Goal: Task Accomplishment & Management: Use online tool/utility

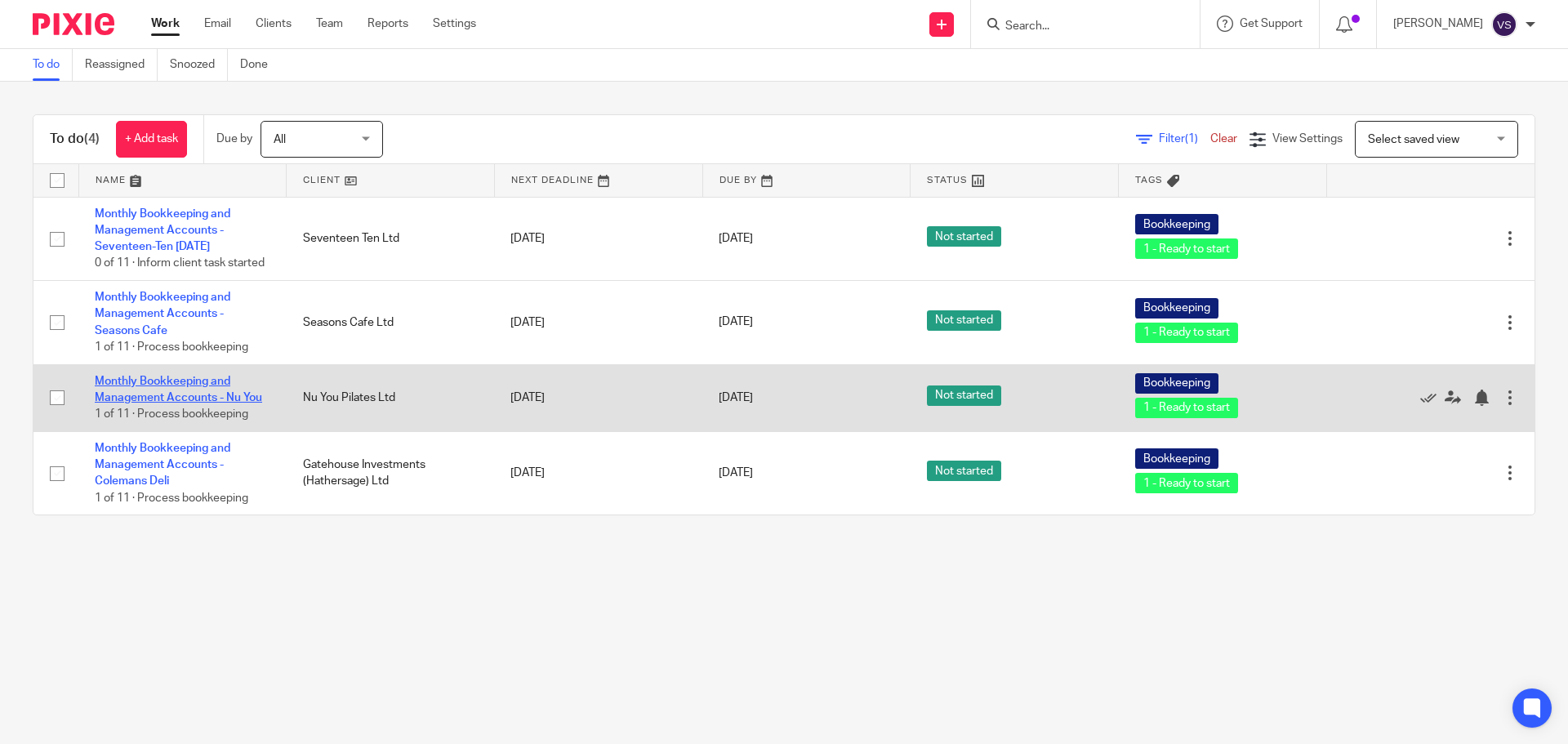
click at [111, 393] on link "Monthly Bookkeeping and Management Accounts - Nu You" at bounding box center [178, 390] width 168 height 28
click at [155, 379] on link "Monthly Bookkeeping and Management Accounts - Nu You" at bounding box center [178, 390] width 168 height 28
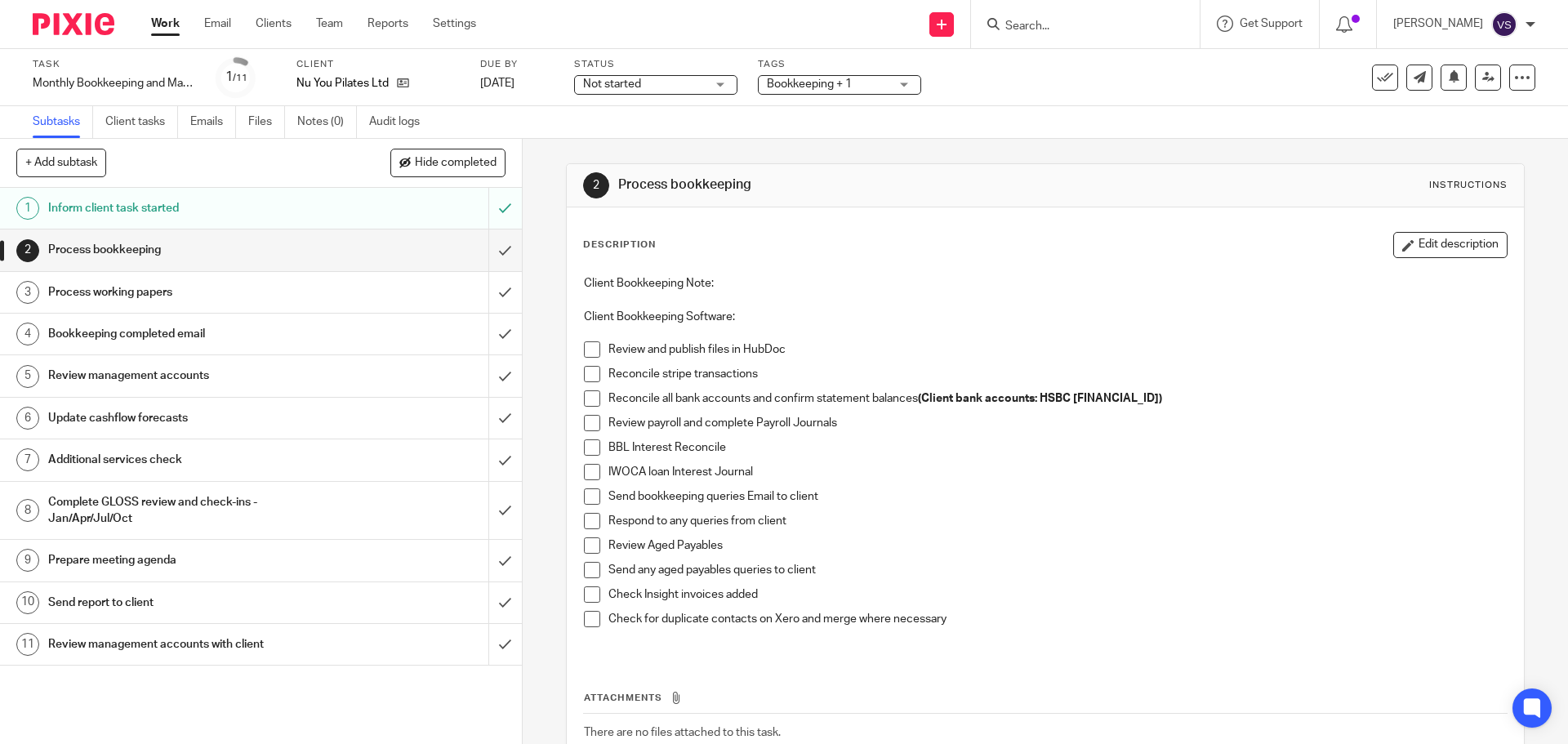
click at [587, 347] on span at bounding box center [592, 350] width 17 height 17
click at [590, 373] on span at bounding box center [592, 374] width 17 height 17
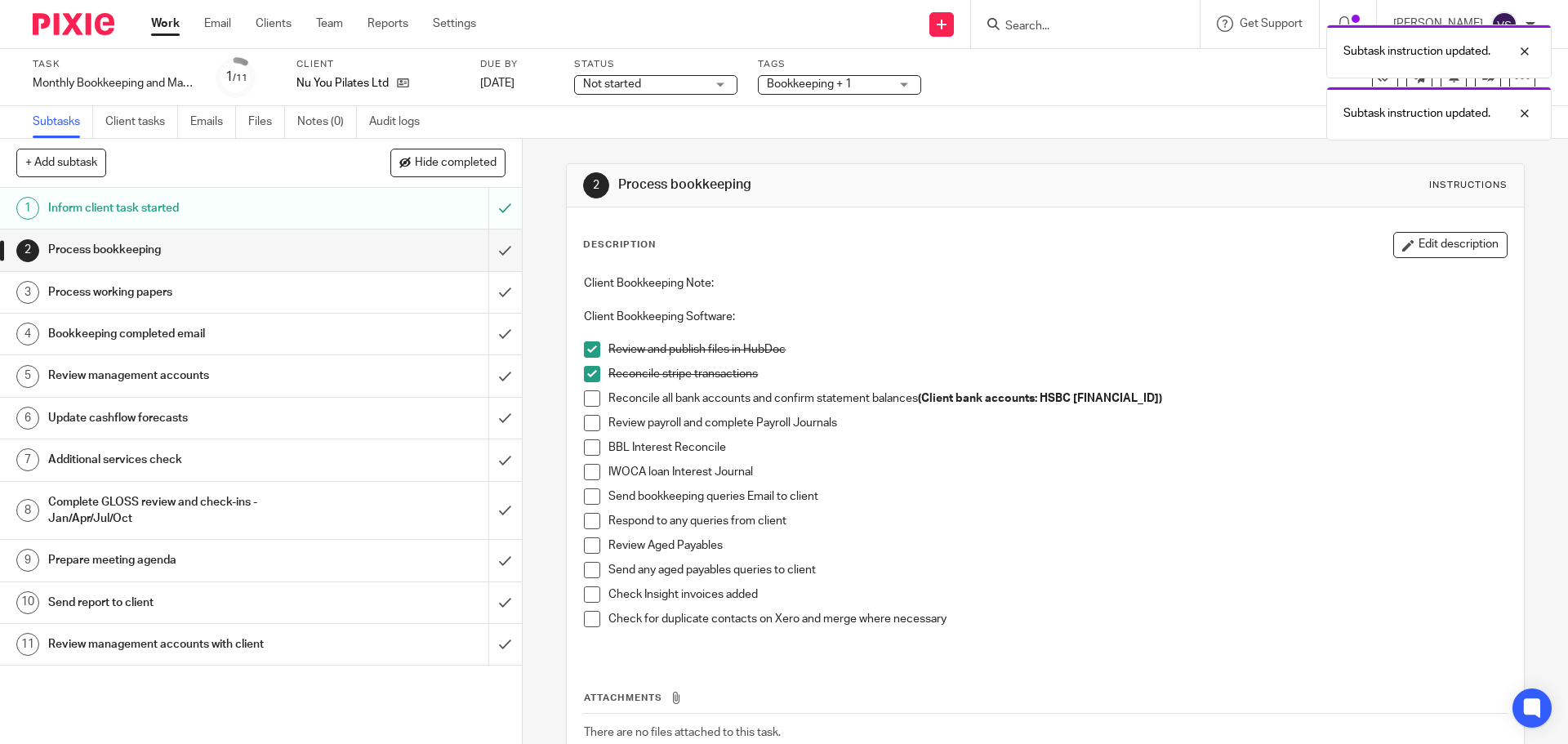
click at [590, 404] on span at bounding box center [592, 399] width 17 height 17
click at [586, 428] on span at bounding box center [592, 423] width 17 height 17
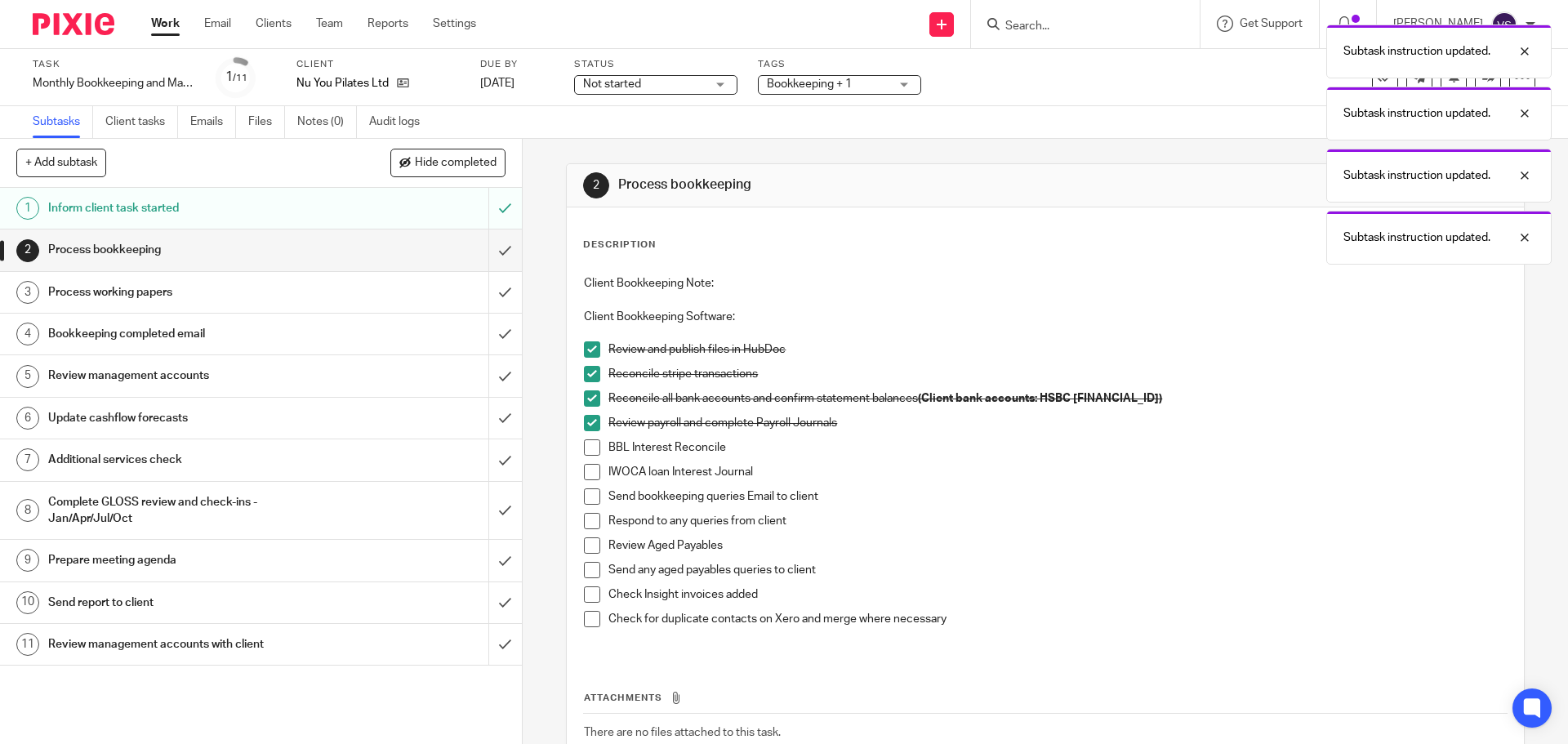
drag, startPoint x: 587, startPoint y: 451, endPoint x: 588, endPoint y: 459, distance: 8.1
click at [588, 452] on span at bounding box center [592, 447] width 17 height 17
click at [587, 475] on span at bounding box center [592, 472] width 17 height 17
click at [585, 499] on span at bounding box center [592, 496] width 17 height 17
click at [593, 529] on span at bounding box center [592, 521] width 17 height 17
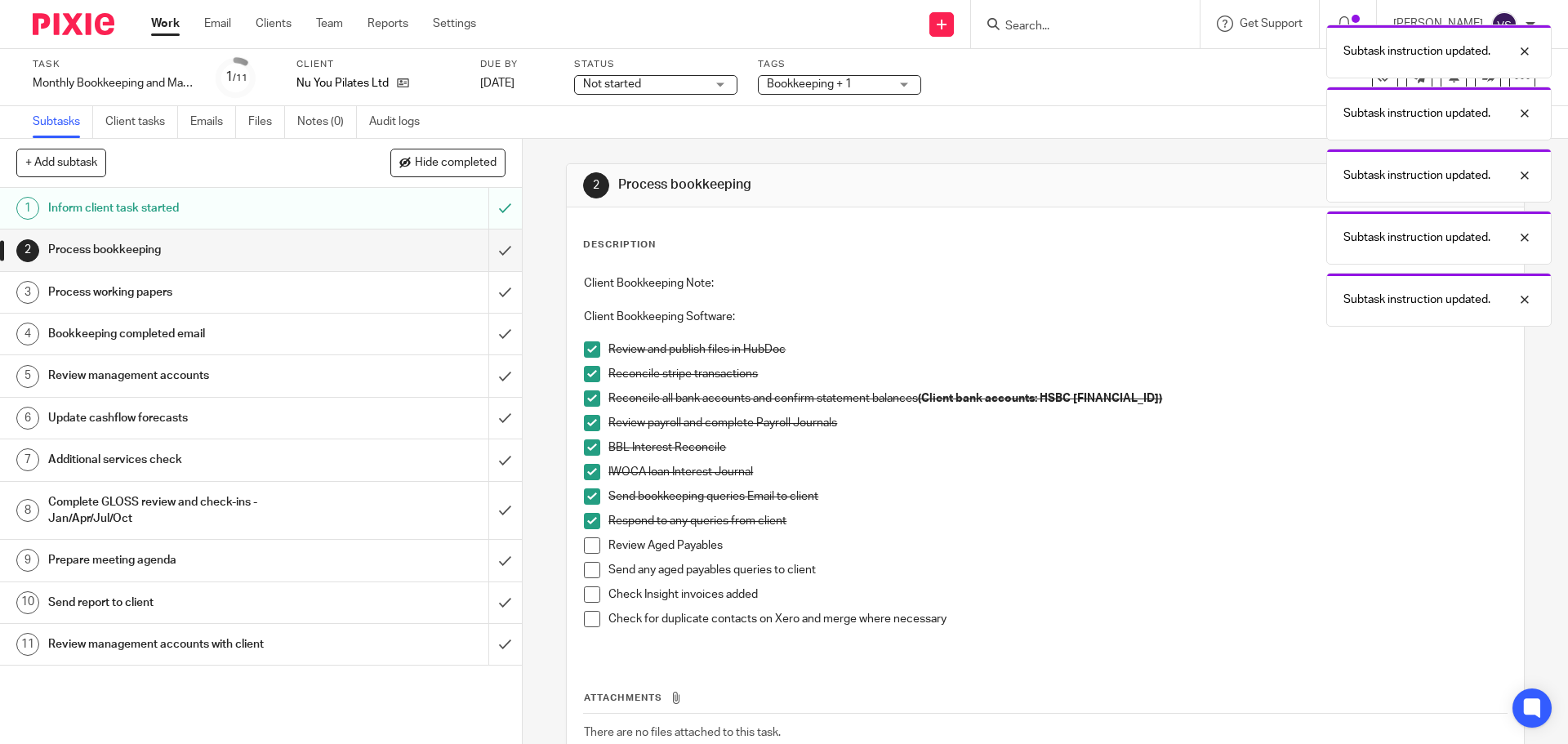
click at [591, 545] on span at bounding box center [592, 545] width 17 height 17
click at [584, 568] on span at bounding box center [592, 570] width 17 height 17
click at [584, 597] on span at bounding box center [592, 595] width 17 height 17
click at [588, 617] on span at bounding box center [592, 619] width 17 height 17
click at [586, 471] on span at bounding box center [592, 472] width 17 height 17
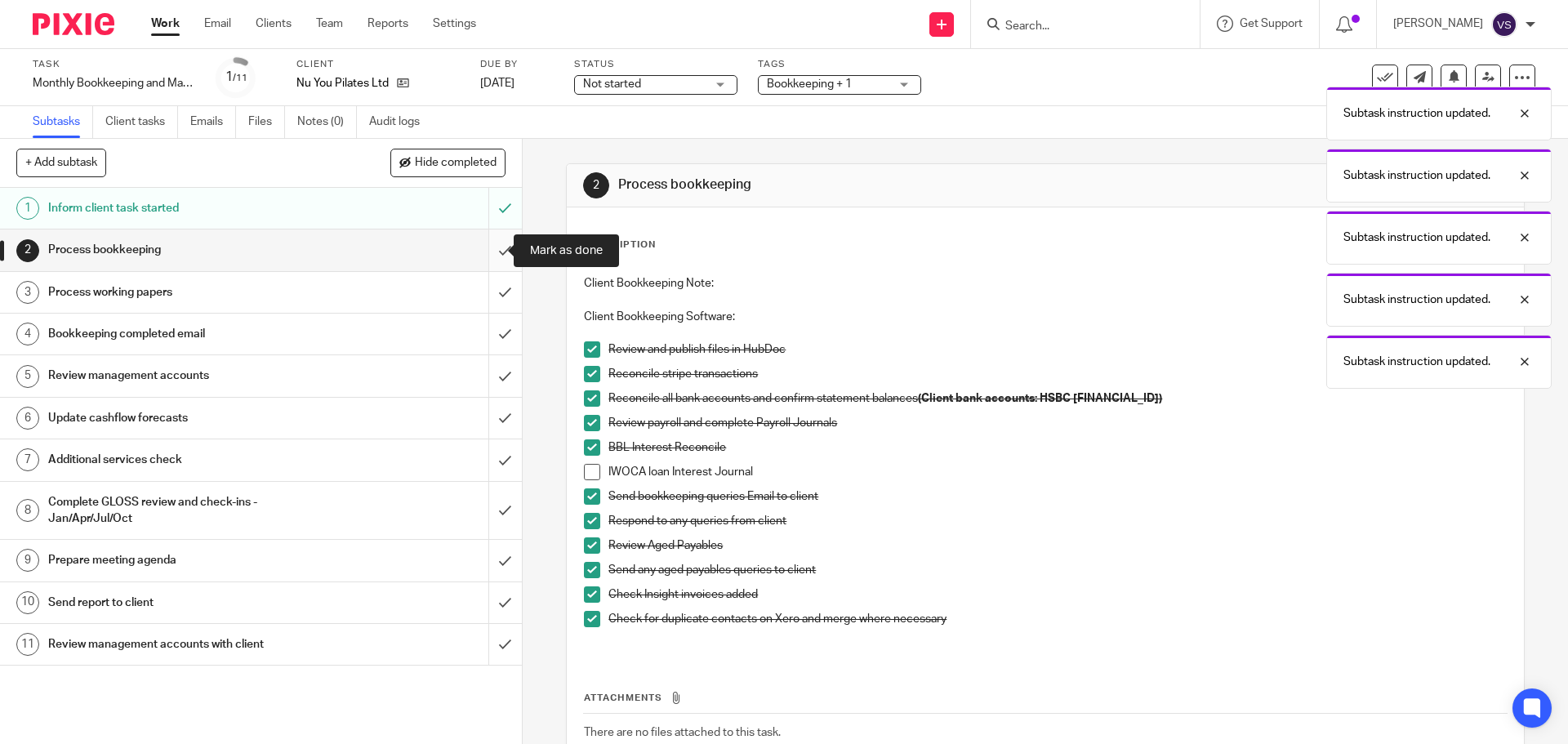
click at [493, 249] on input "submit" at bounding box center [261, 249] width 521 height 41
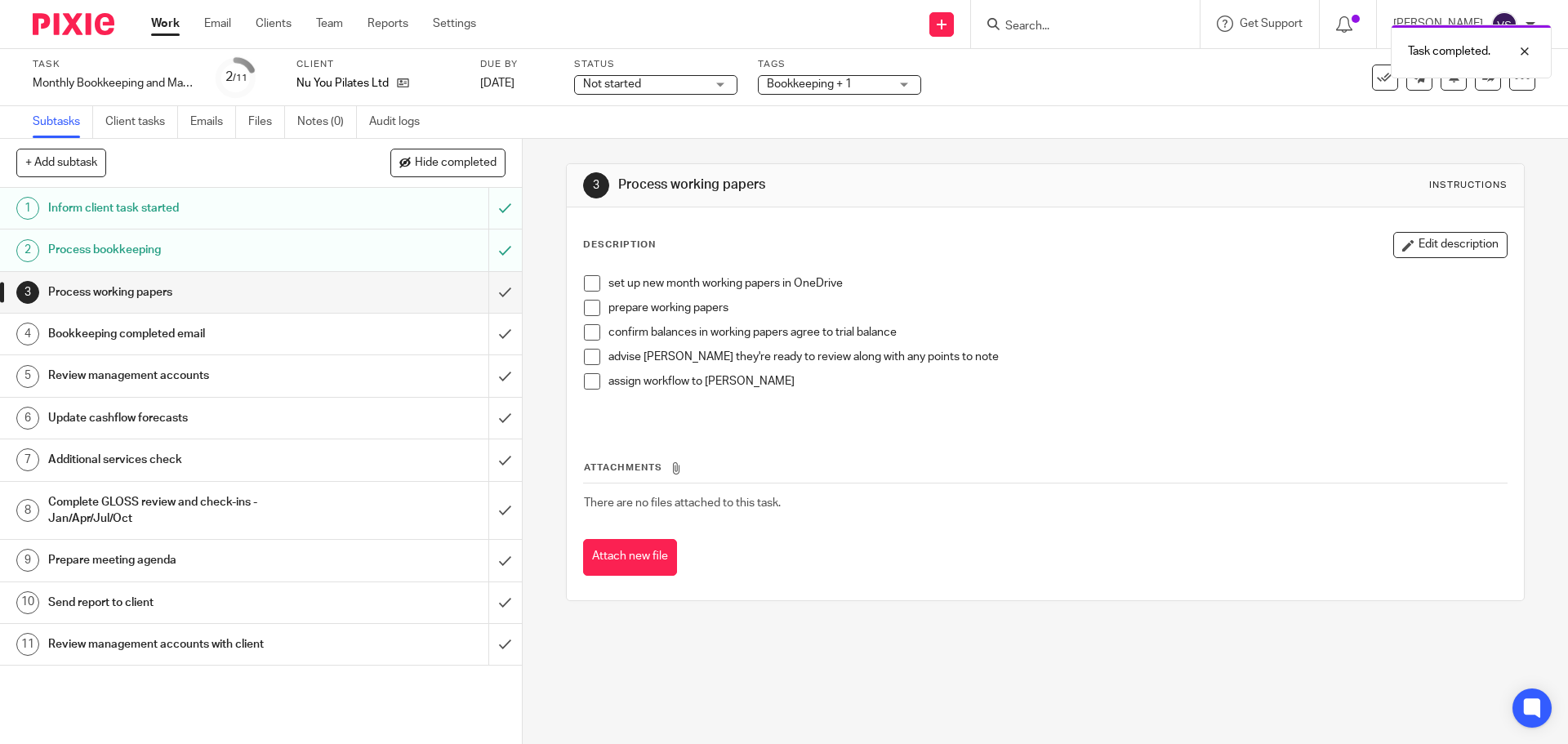
drag, startPoint x: 593, startPoint y: 285, endPoint x: 594, endPoint y: 300, distance: 15.0
click at [593, 287] on span at bounding box center [592, 284] width 17 height 17
click at [594, 311] on span at bounding box center [592, 307] width 17 height 17
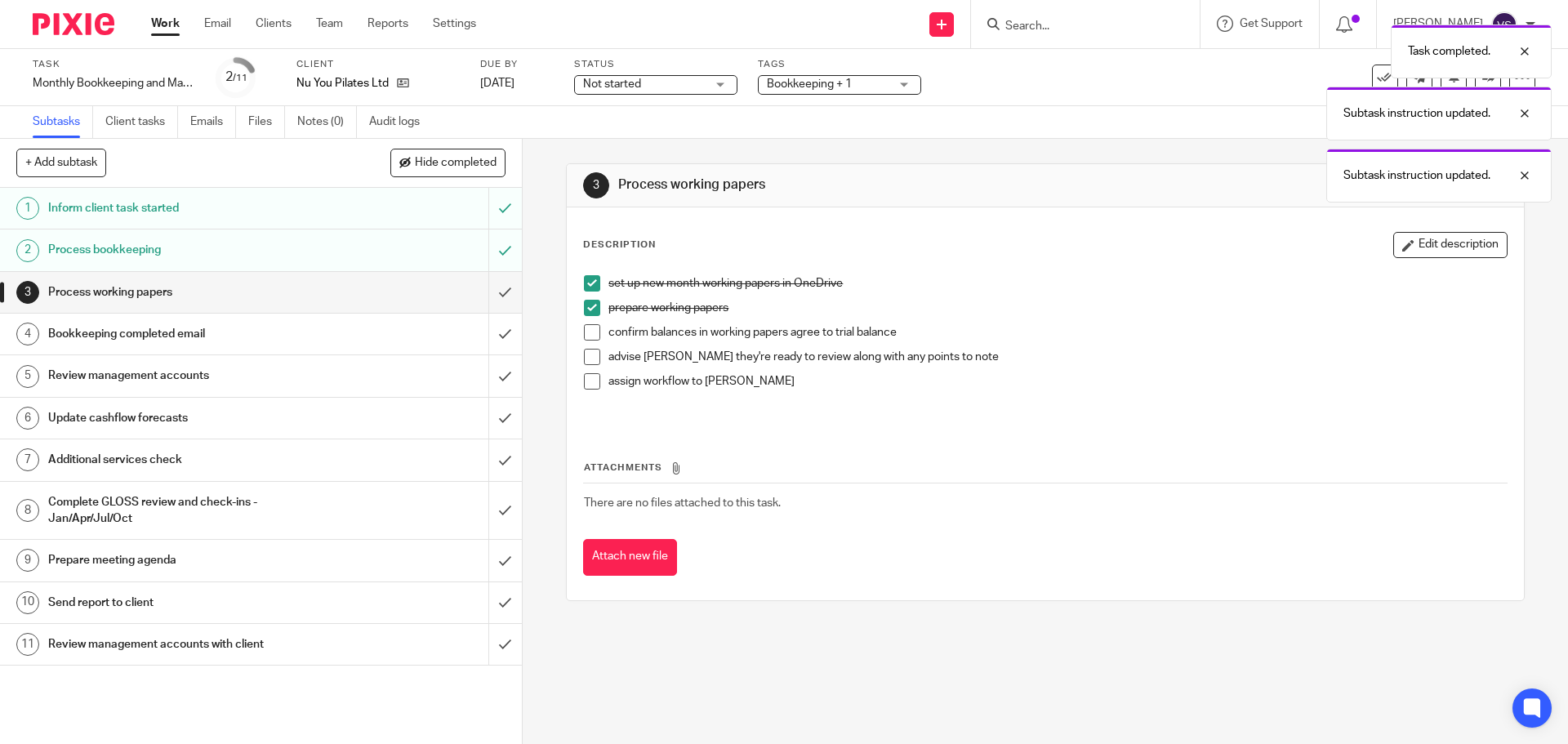
click at [592, 341] on li "confirm balances in working papers agree to trial balance" at bounding box center [1045, 336] width 922 height 25
drag, startPoint x: 582, startPoint y: 336, endPoint x: 586, endPoint y: 358, distance: 22.4
click at [584, 336] on span at bounding box center [592, 332] width 17 height 17
click at [586, 361] on span at bounding box center [592, 357] width 17 height 17
click at [591, 383] on span at bounding box center [592, 381] width 17 height 17
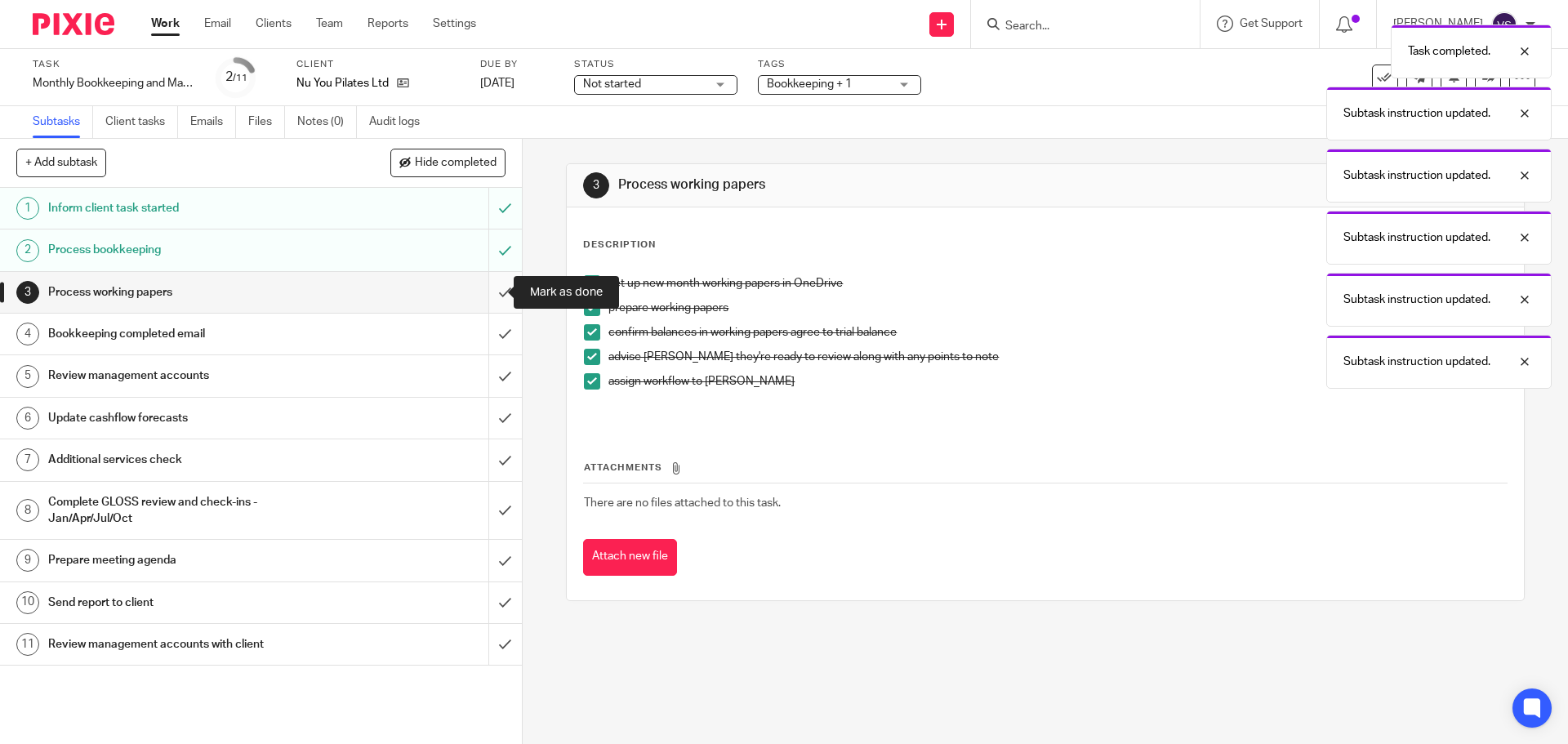
click at [486, 293] on input "submit" at bounding box center [261, 293] width 521 height 41
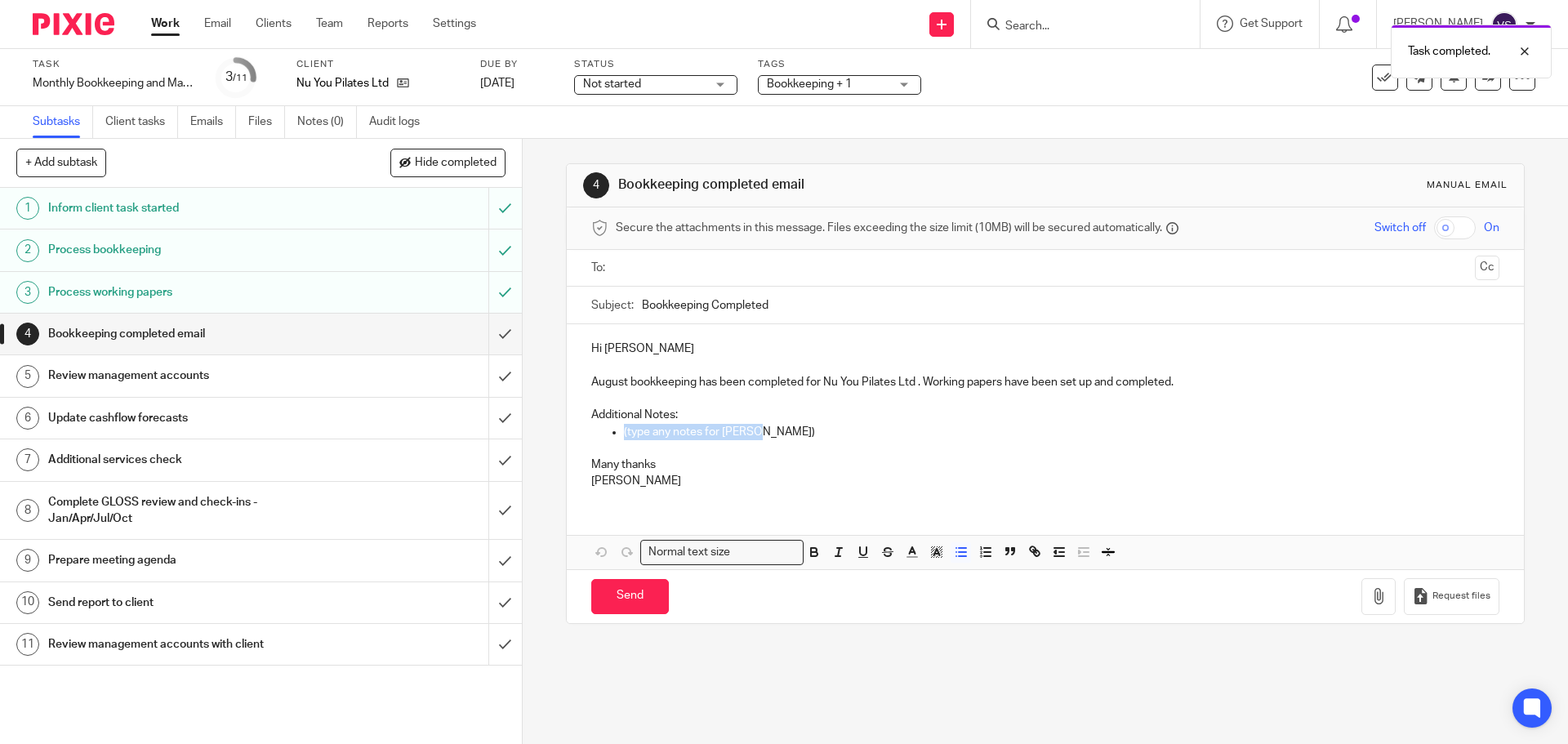
drag, startPoint x: 745, startPoint y: 427, endPoint x: 621, endPoint y: 432, distance: 124.1
click at [624, 432] on p "(type any notes for Helen)" at bounding box center [1061, 432] width 874 height 17
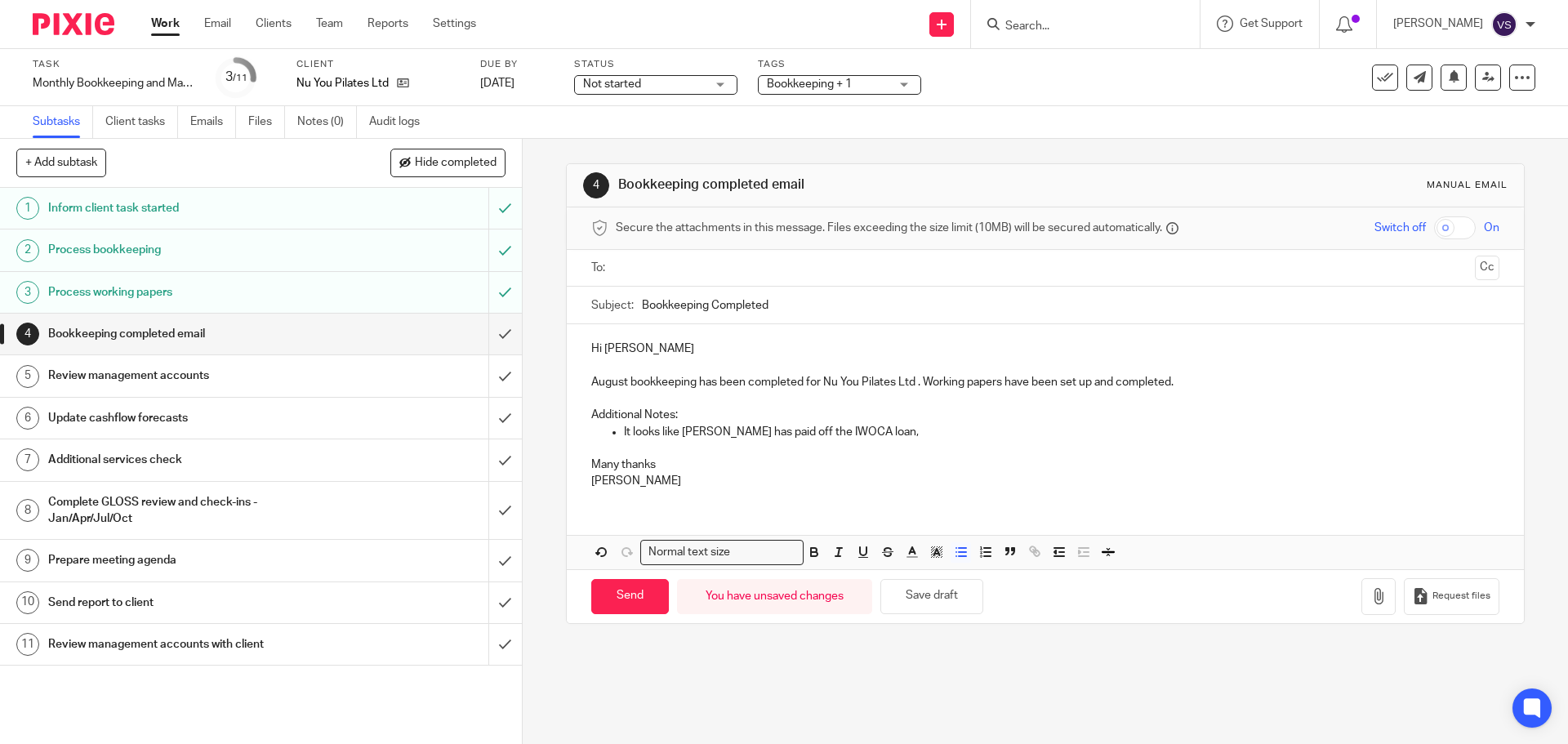
click at [875, 429] on p "It looks like Nicole has paid off the IWOCA loan," at bounding box center [1061, 432] width 874 height 17
click at [858, 435] on p "It looks like Nicole has paid off the IWOCA loan, I have requested a statement …" at bounding box center [1061, 432] width 874 height 17
click at [1270, 429] on p "It looks like Nicole has paid off the IWOCA loan, I have requested a statement …" at bounding box center [1061, 432] width 874 height 17
click at [601, 592] on input "Send" at bounding box center [630, 597] width 77 height 35
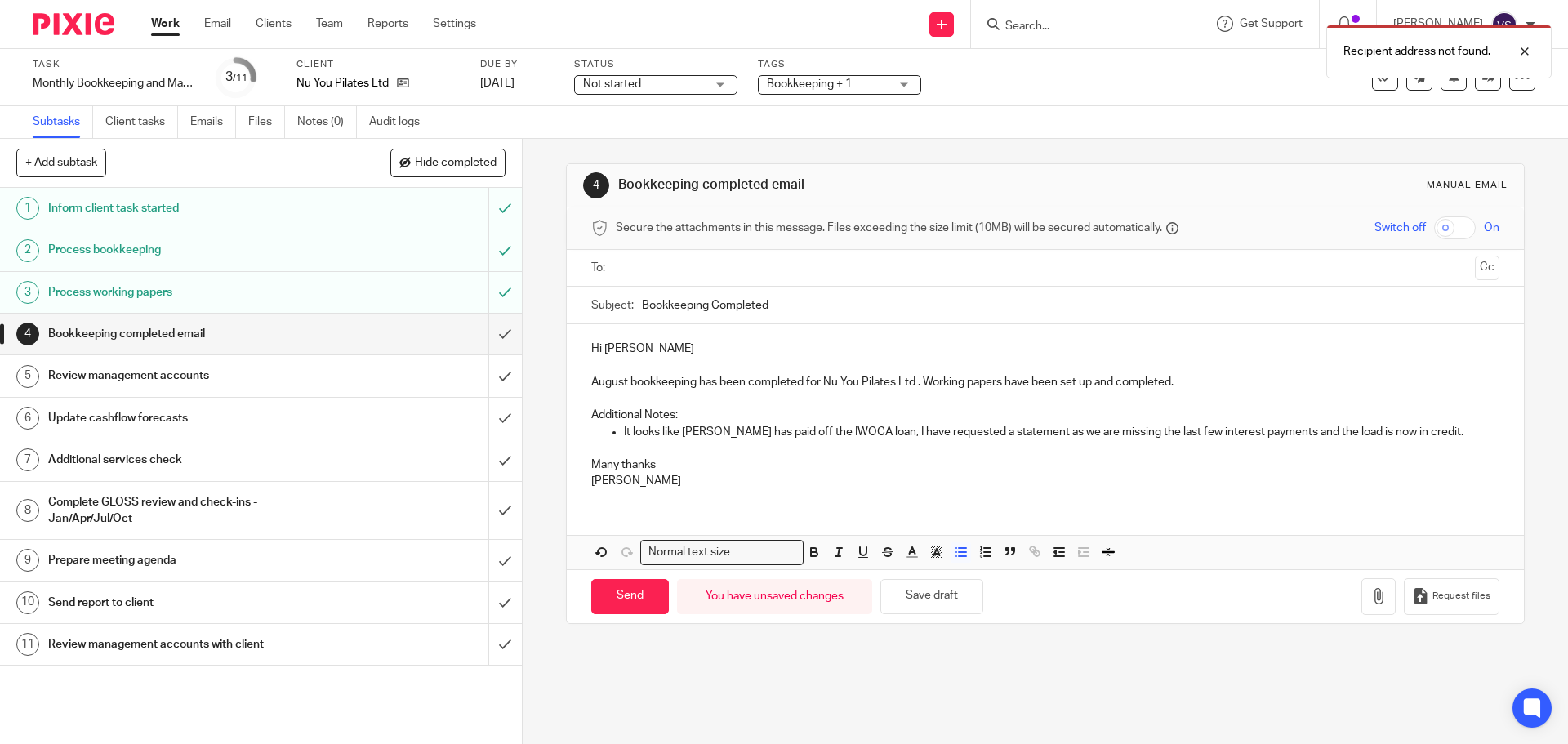
click at [669, 278] on ul at bounding box center [1046, 268] width 857 height 27
click at [670, 271] on input "text" at bounding box center [1045, 268] width 846 height 18
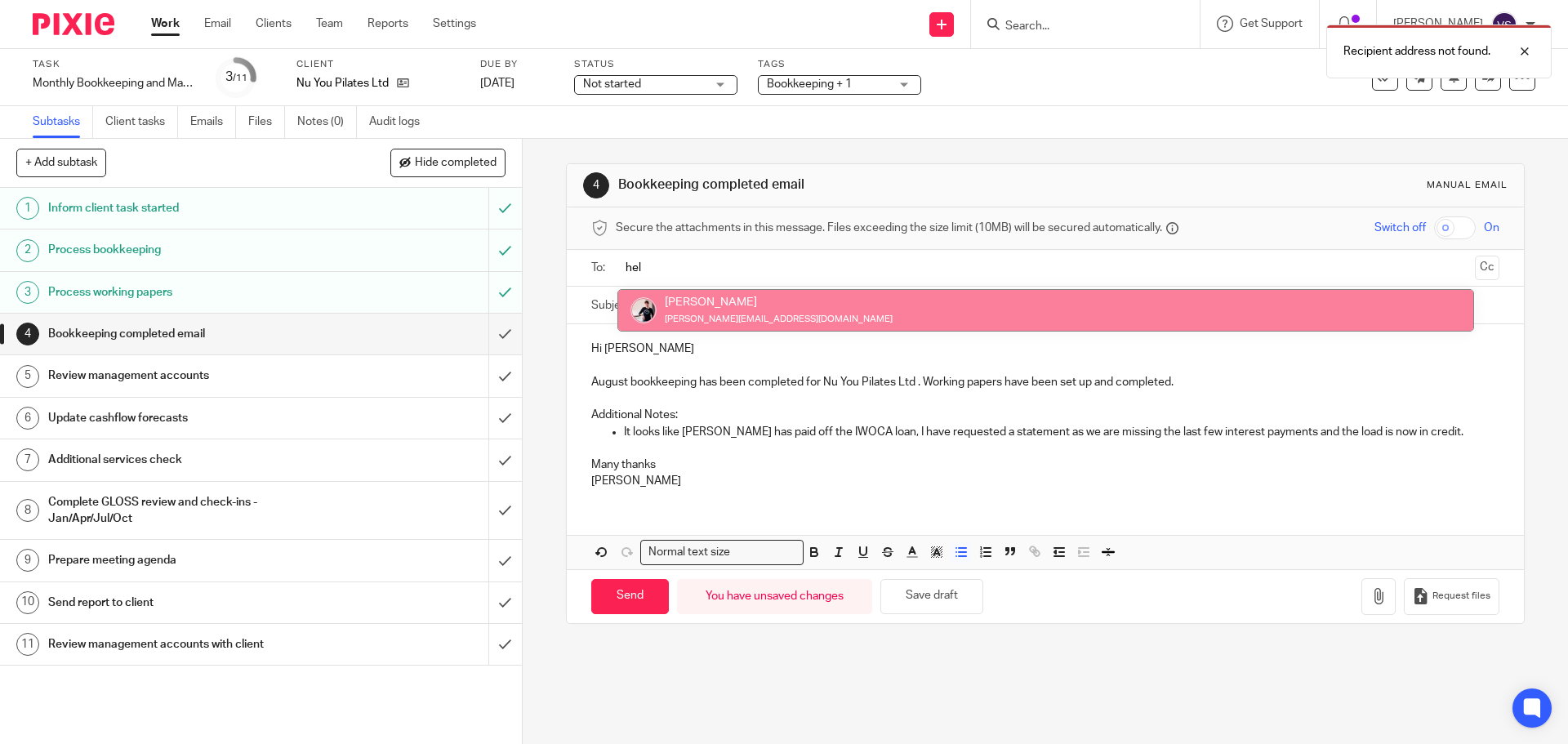
type input "hel"
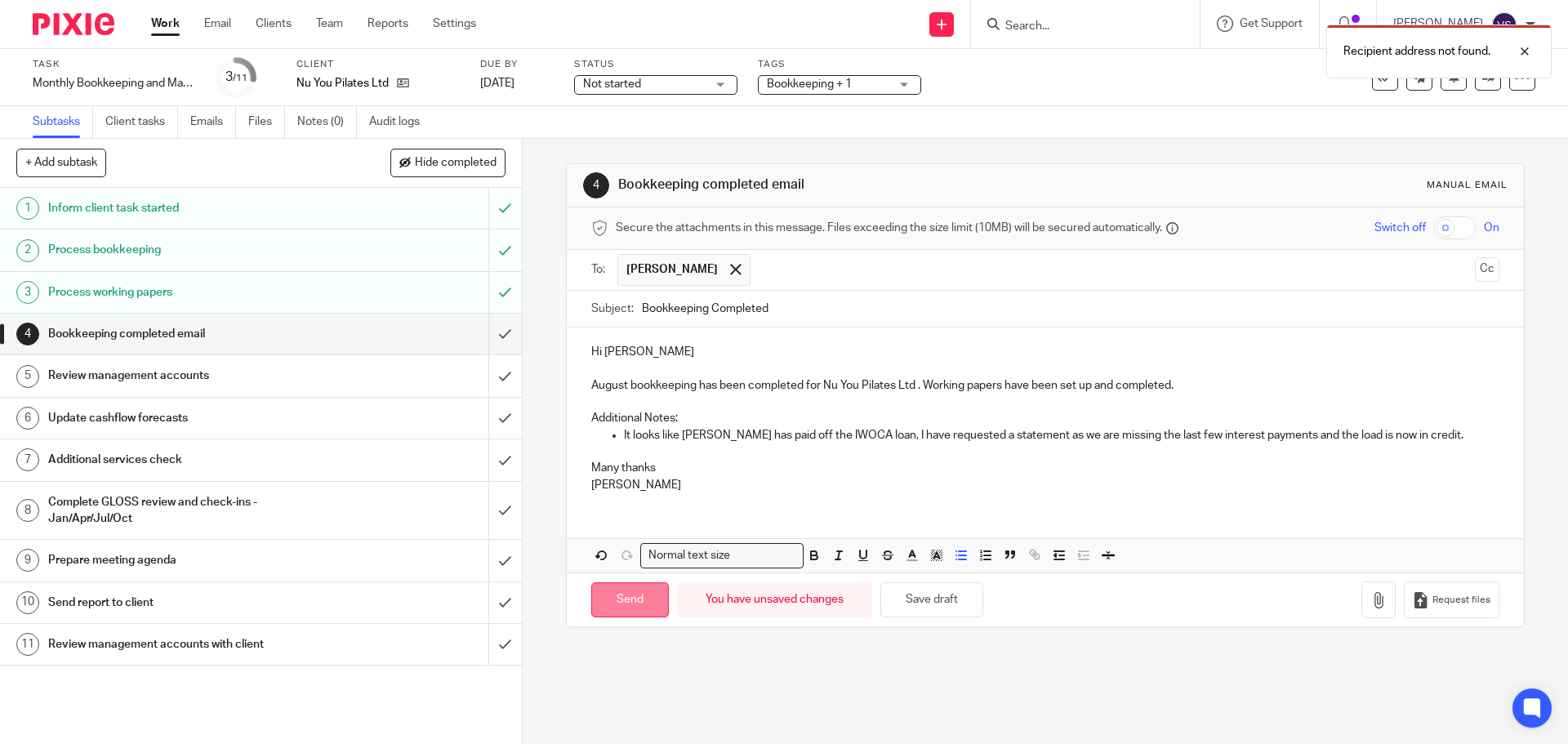
click at [625, 596] on input "Send" at bounding box center [630, 600] width 77 height 35
type input "Sent"
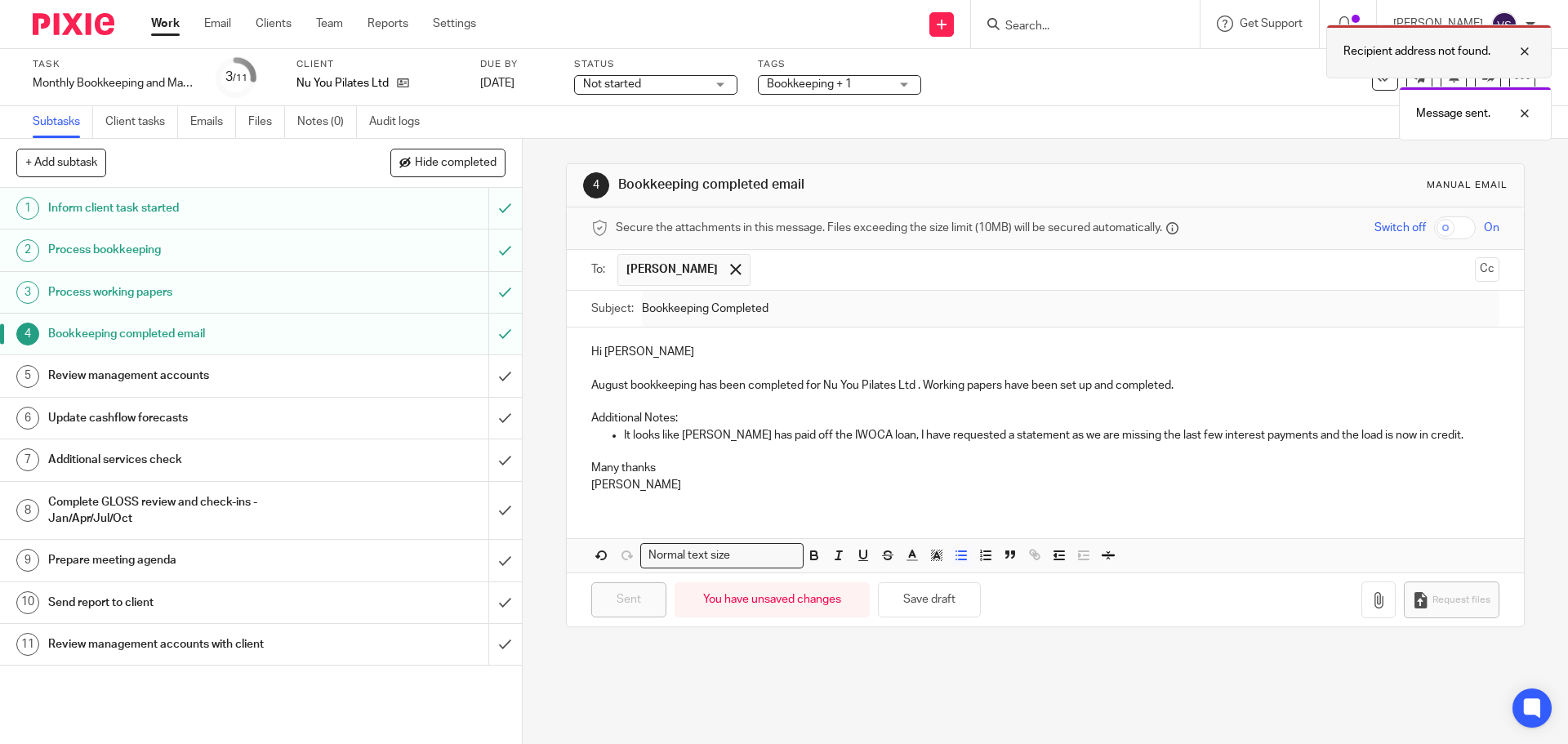
click at [1530, 49] on div at bounding box center [1513, 51] width 44 height 19
click at [1526, 54] on div at bounding box center [1513, 51] width 44 height 19
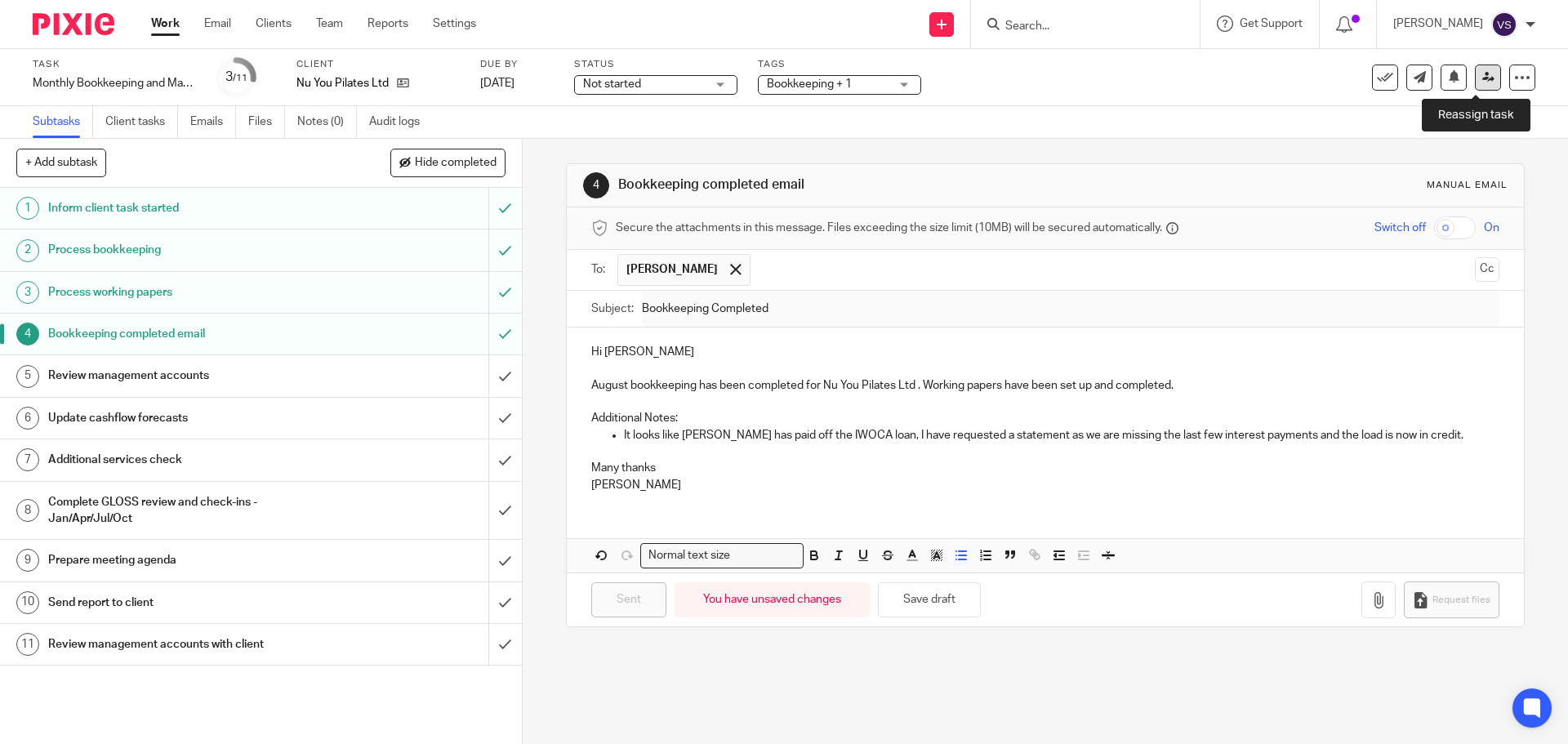
click at [1477, 87] on link at bounding box center [1488, 77] width 26 height 26
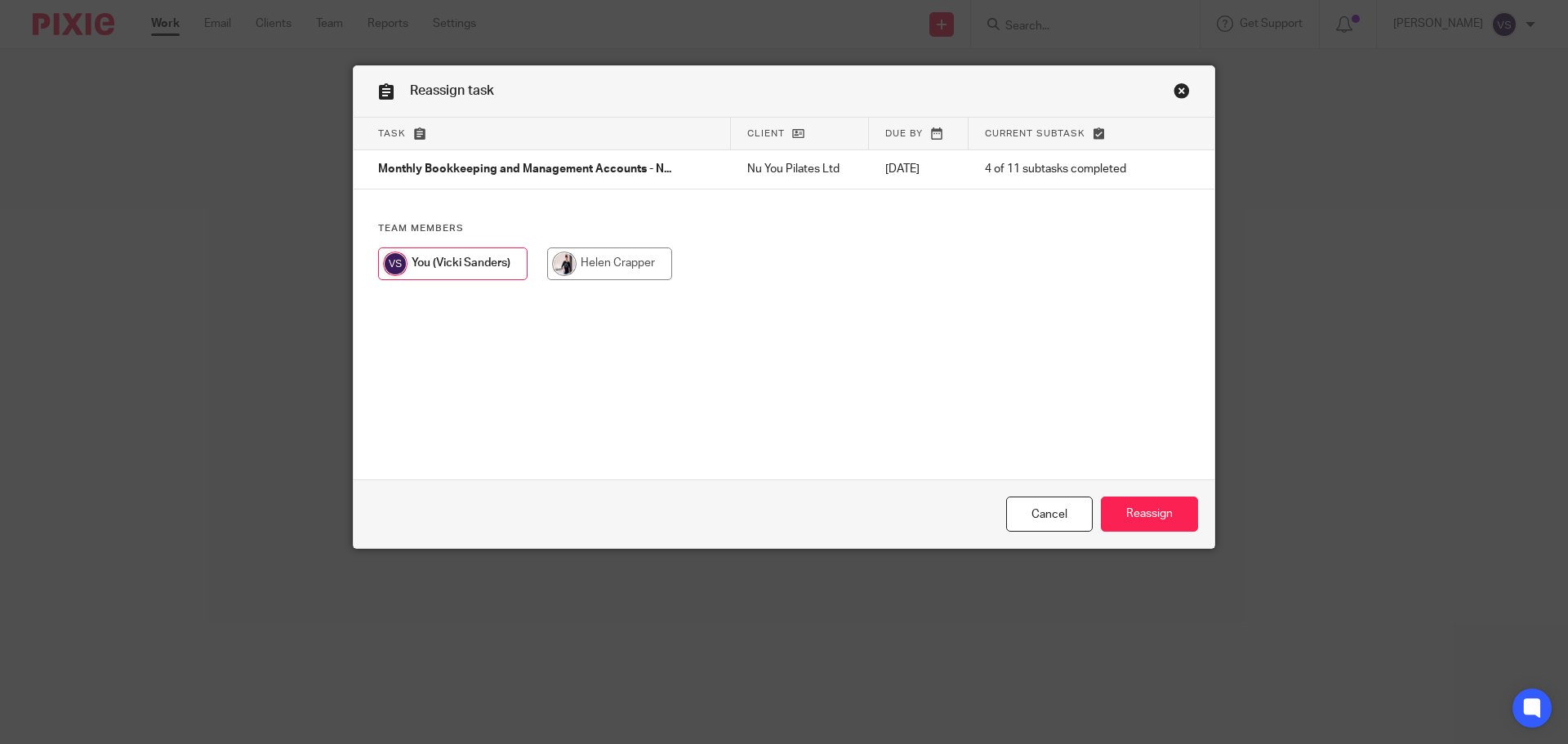
drag, startPoint x: 601, startPoint y: 269, endPoint x: 735, endPoint y: 293, distance: 136.1
click at [601, 269] on input "radio" at bounding box center [609, 264] width 125 height 33
radio input "true"
click at [1133, 509] on input "Reassign" at bounding box center [1149, 515] width 97 height 35
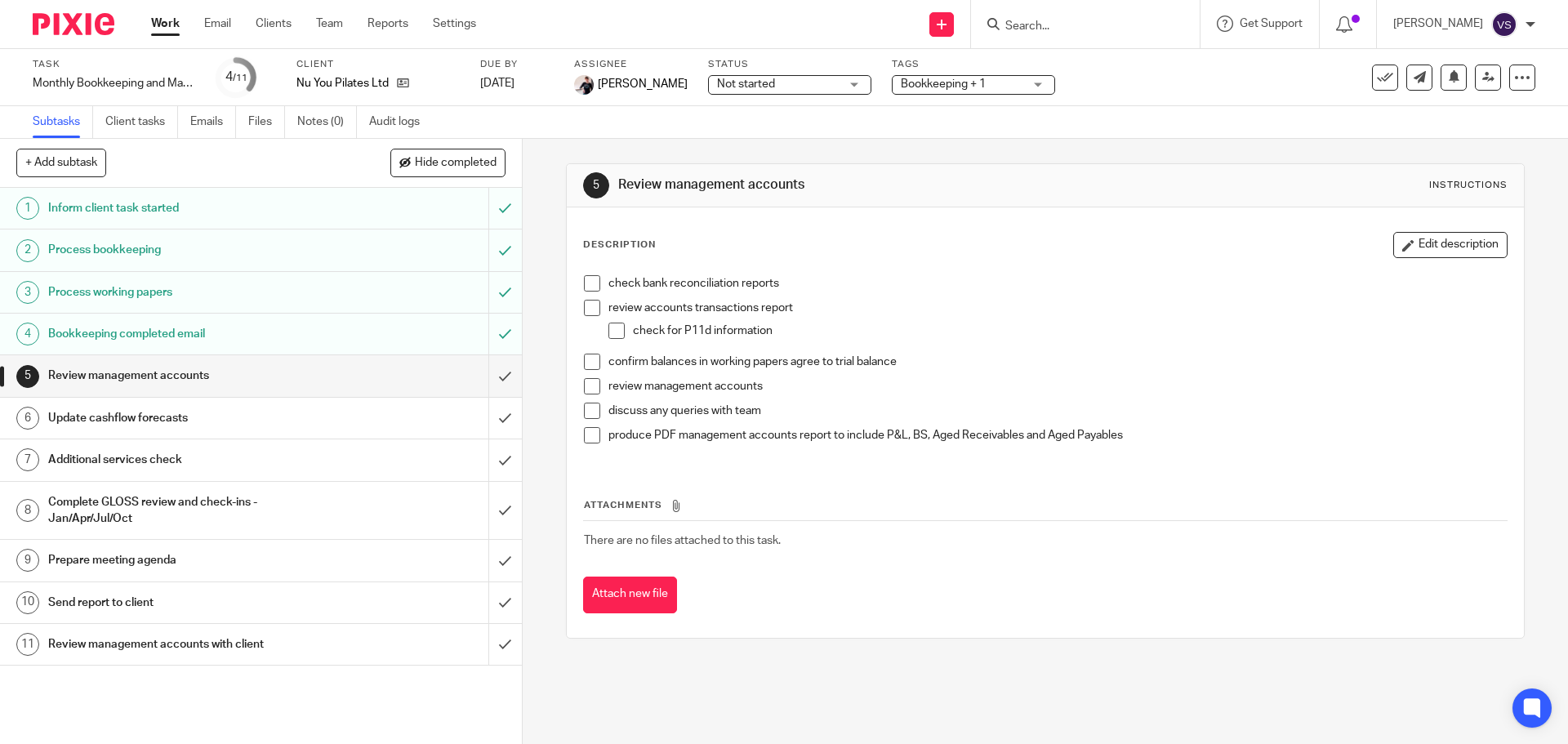
click at [161, 19] on link "Work" at bounding box center [165, 24] width 29 height 17
